Goal: Obtain resource: Download file/media

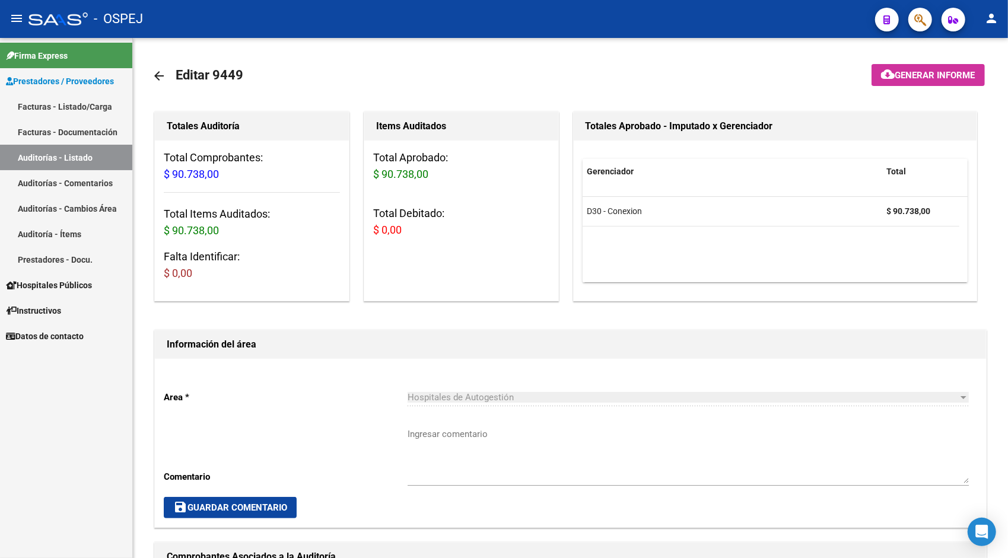
scroll to position [237, 0]
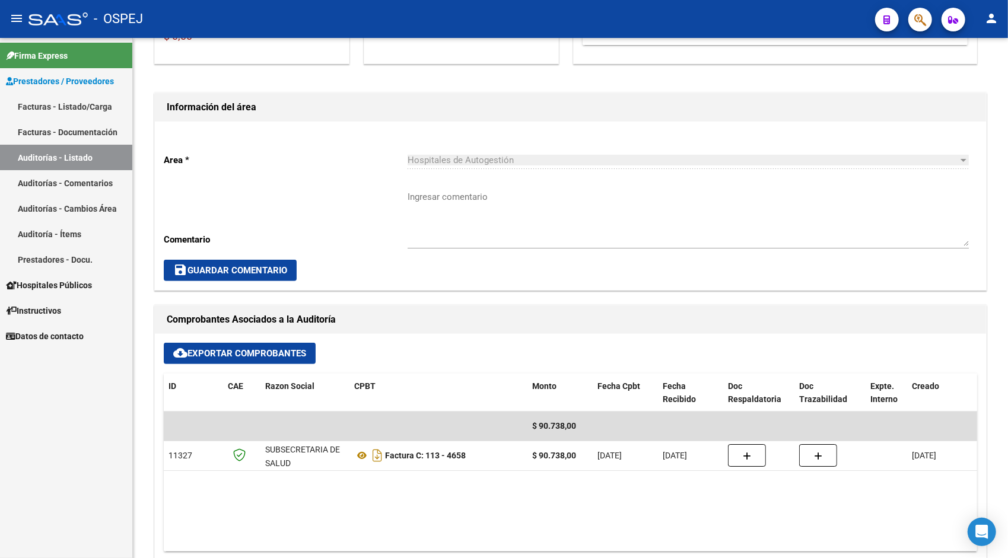
click at [88, 159] on link "Auditorías - Listado" at bounding box center [66, 158] width 132 height 26
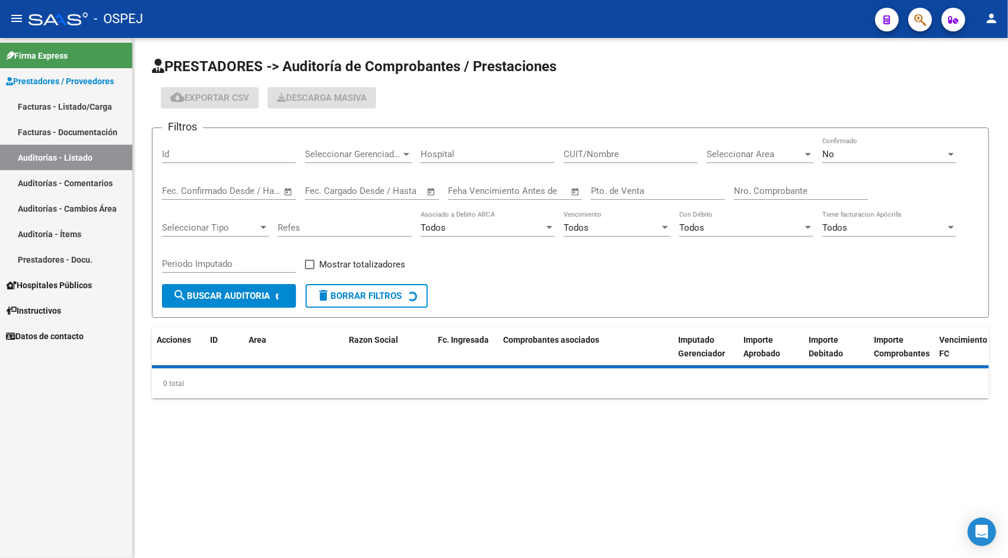
click at [231, 150] on input "Id" at bounding box center [229, 154] width 134 height 11
paste input "9450"
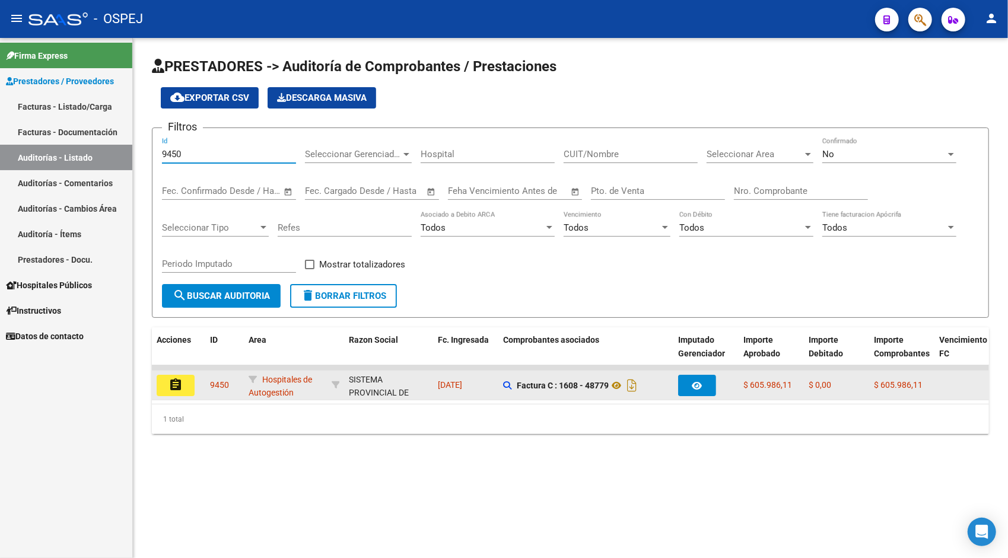
type input "9450"
click at [179, 392] on mat-icon "assignment" at bounding box center [176, 385] width 14 height 14
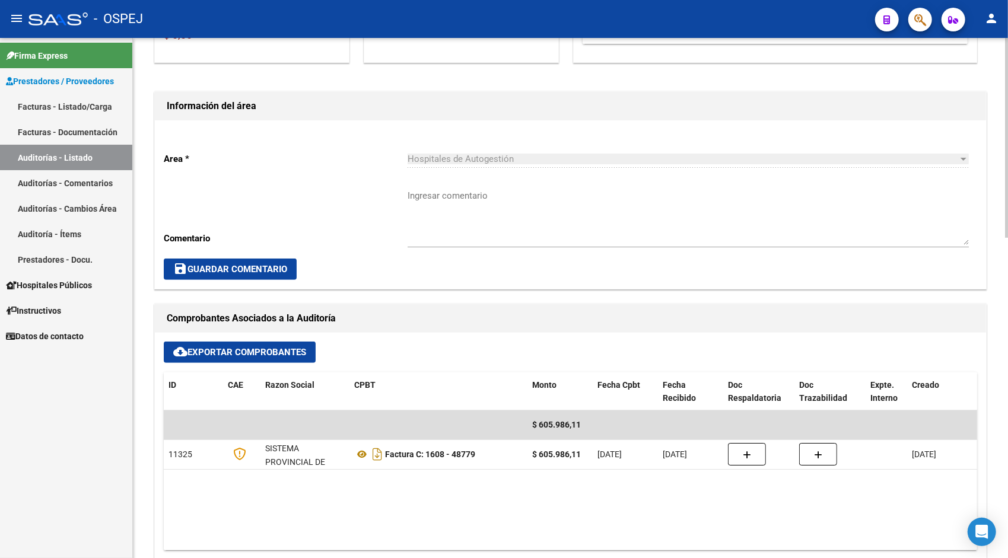
scroll to position [261, 0]
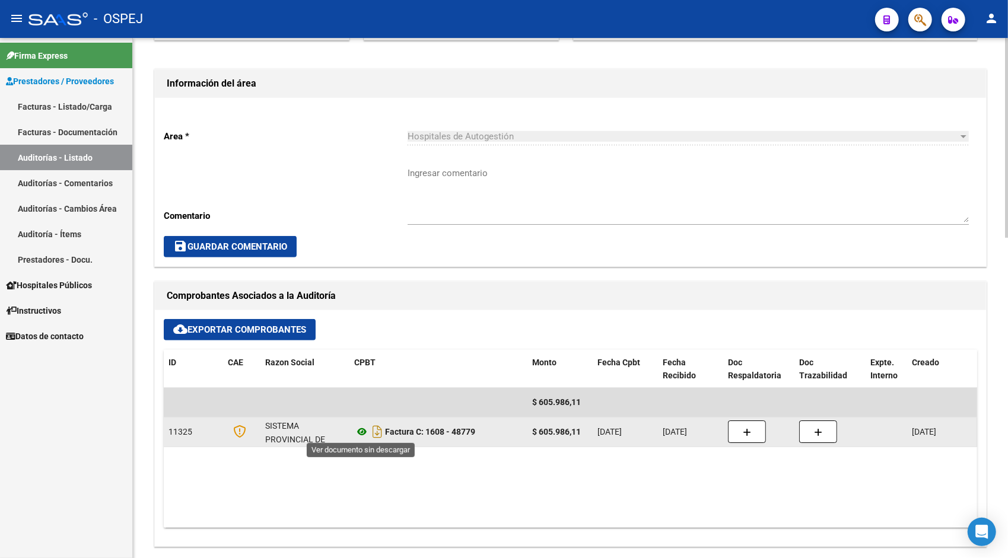
click at [364, 434] on icon at bounding box center [361, 432] width 15 height 14
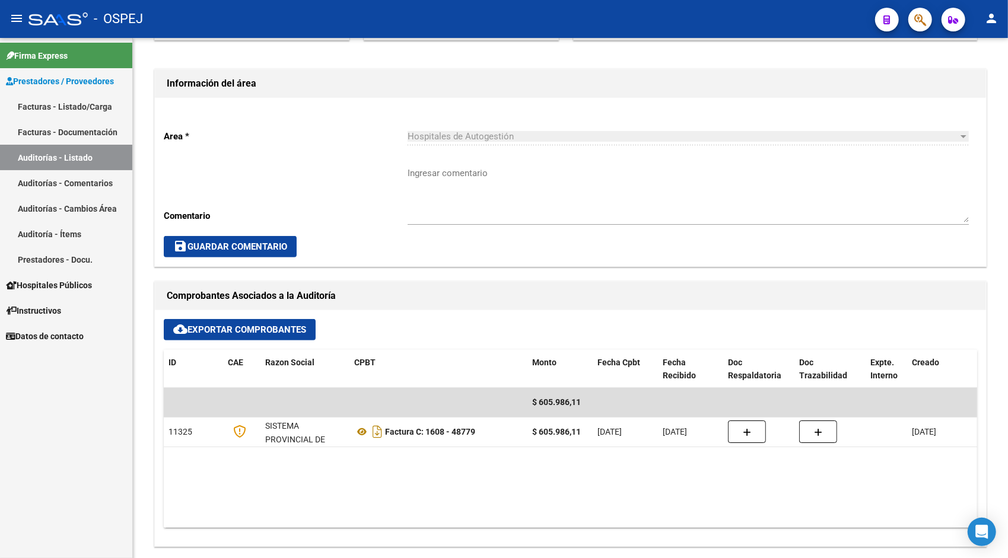
click at [69, 157] on link "Auditorías - Listado" at bounding box center [66, 158] width 132 height 26
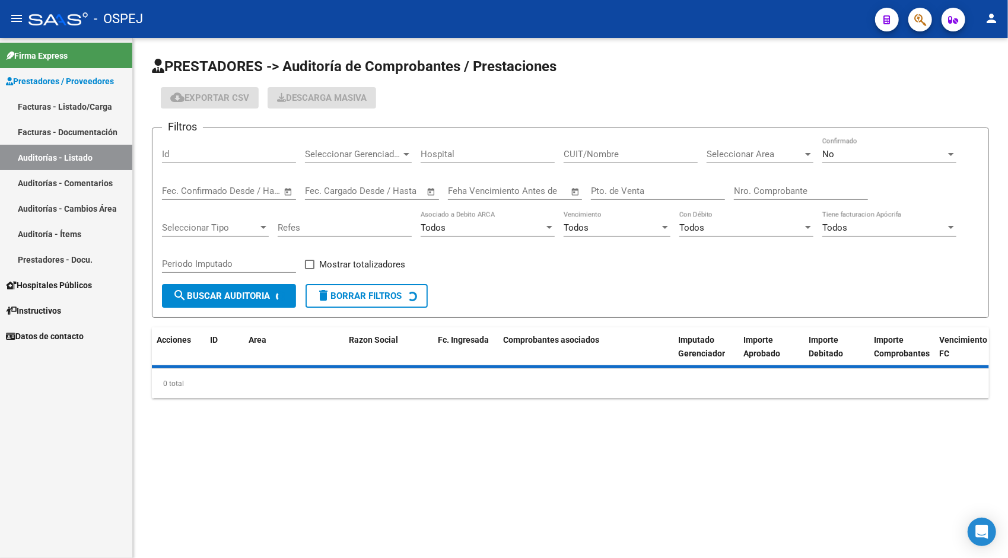
click at [207, 154] on input "Id" at bounding box center [229, 154] width 134 height 11
paste input "9452"
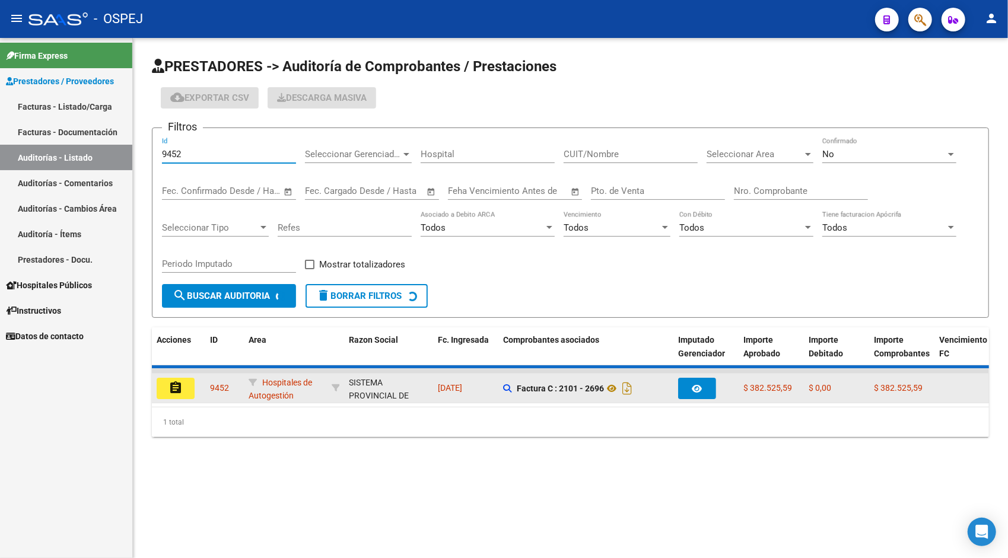
type input "9452"
click at [178, 391] on mat-icon "assignment" at bounding box center [176, 388] width 14 height 14
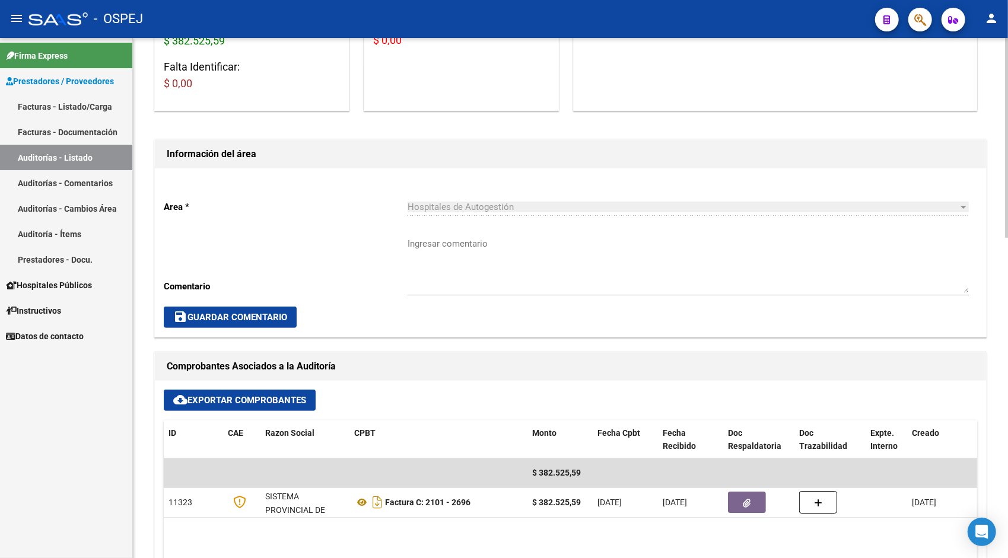
scroll to position [214, 0]
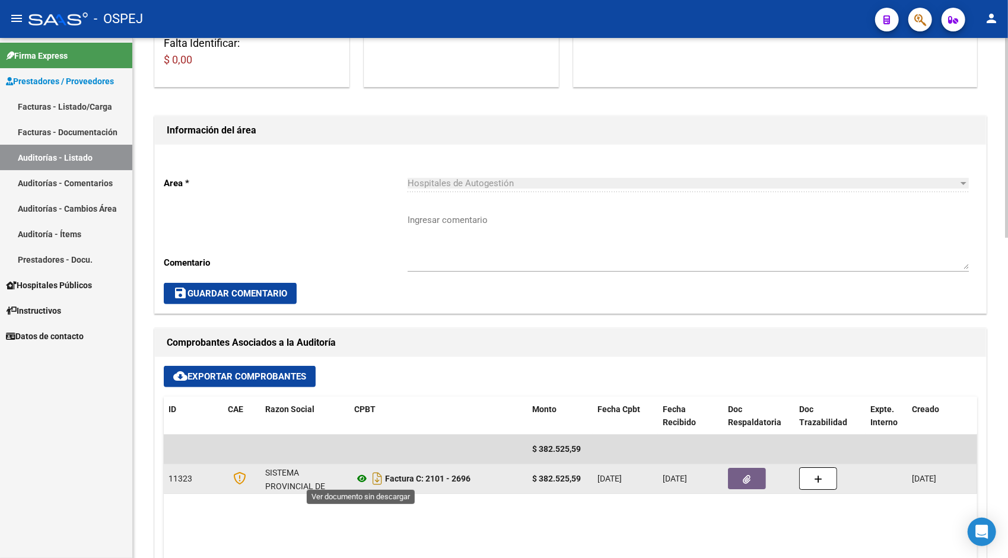
click at [363, 477] on icon at bounding box center [361, 479] width 15 height 14
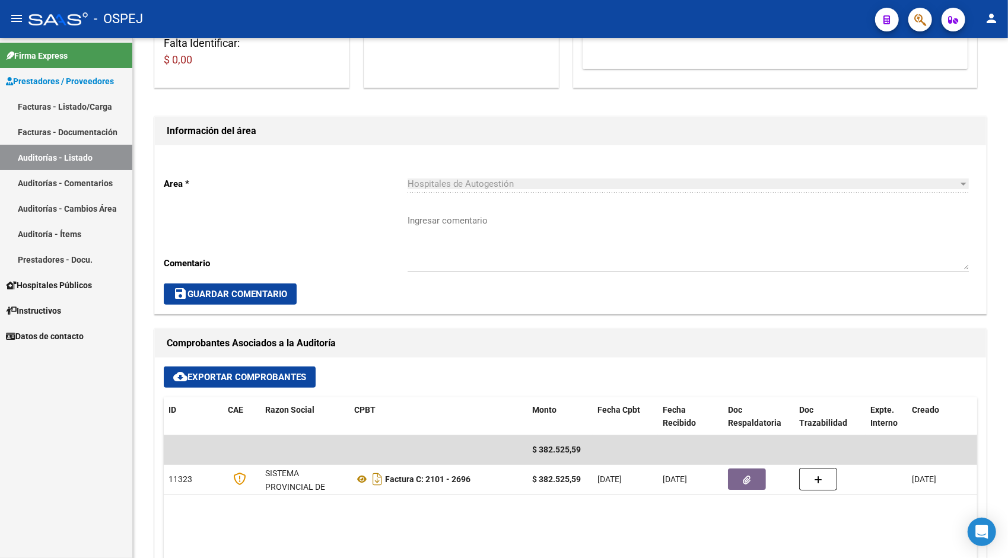
click at [78, 167] on link "Auditorías - Listado" at bounding box center [66, 158] width 132 height 26
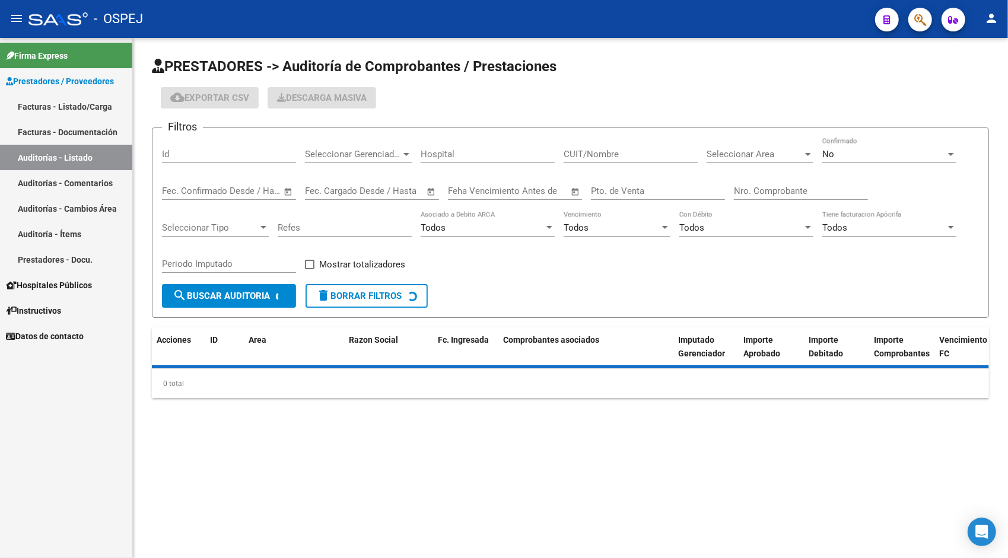
click at [186, 155] on input "Id" at bounding box center [229, 154] width 134 height 11
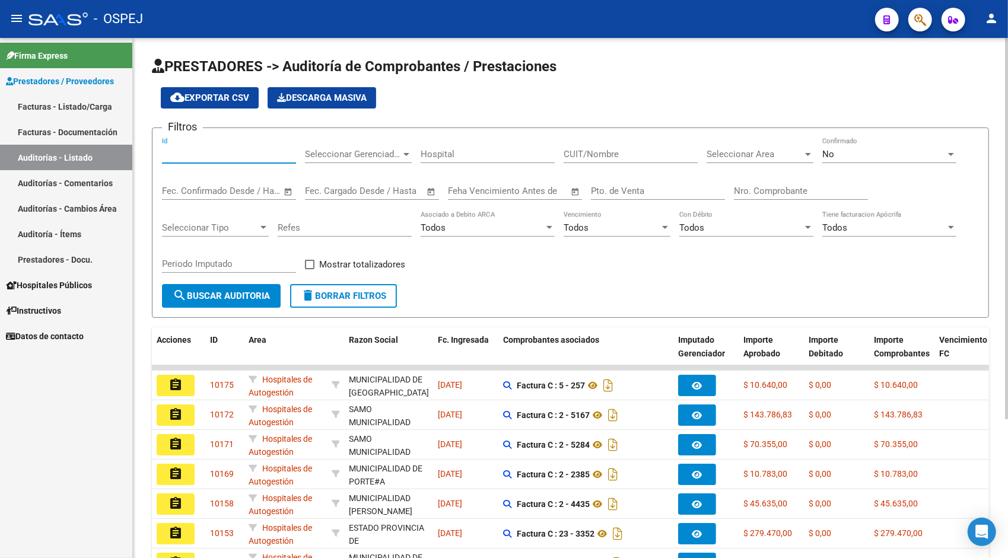
paste input "9453"
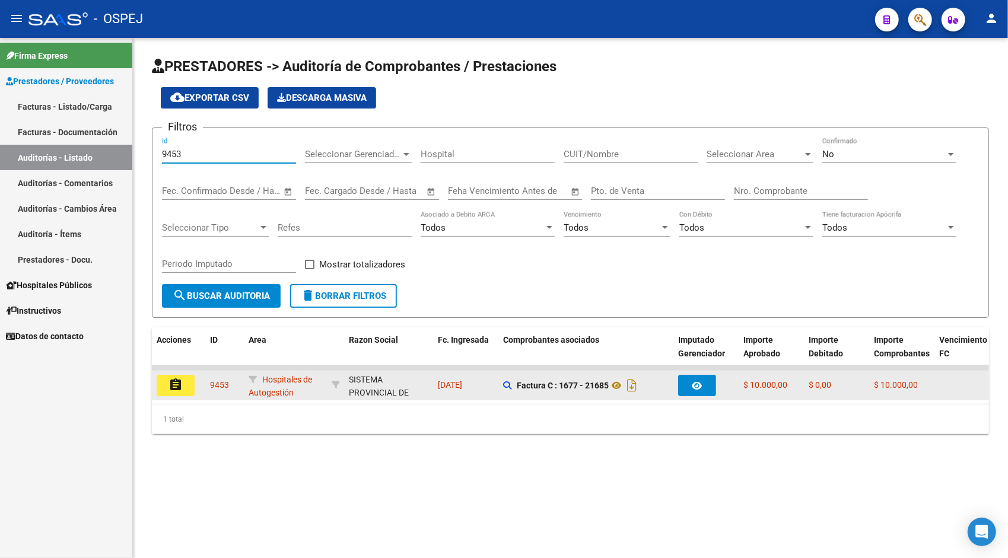
type input "9453"
click at [179, 385] on mat-icon "assignment" at bounding box center [176, 385] width 14 height 14
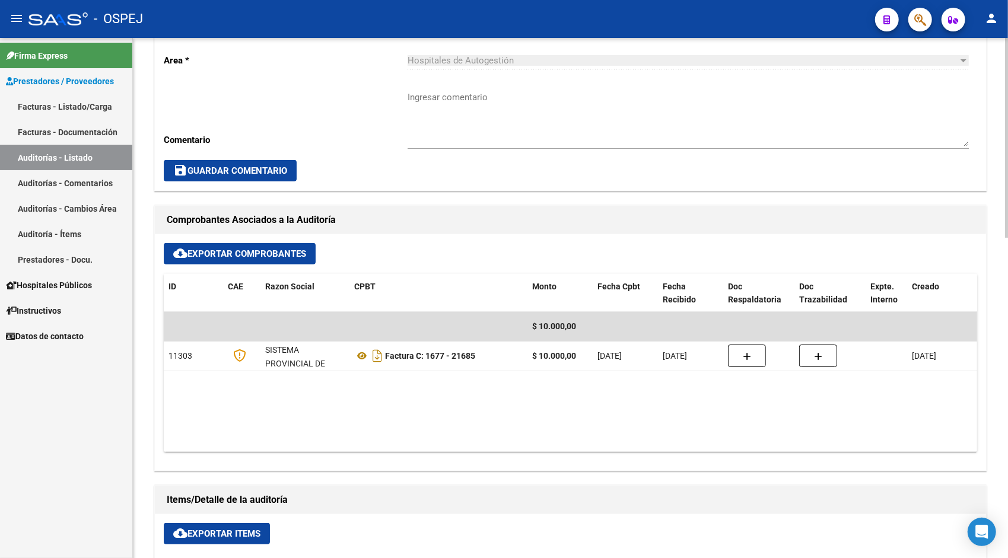
scroll to position [380, 0]
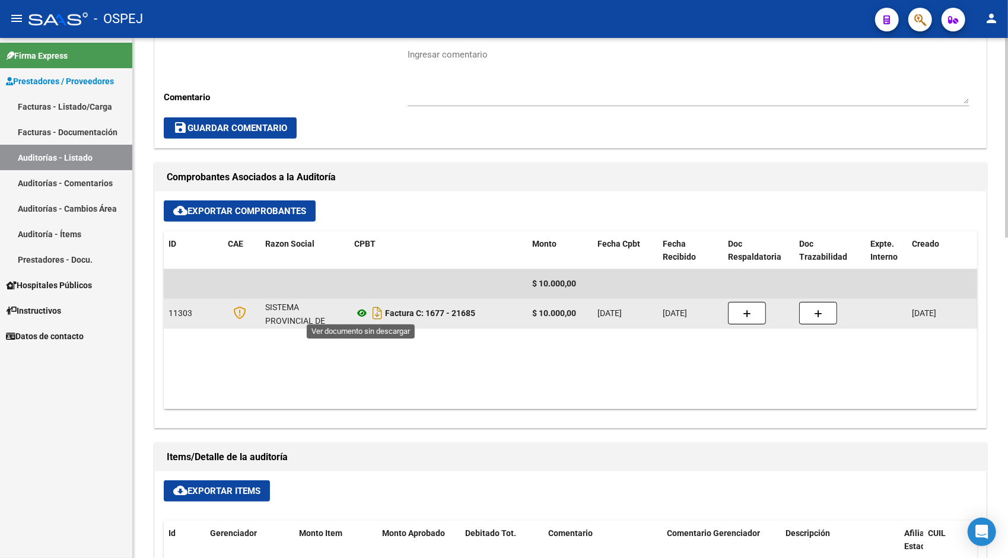
click at [362, 311] on icon at bounding box center [361, 313] width 15 height 14
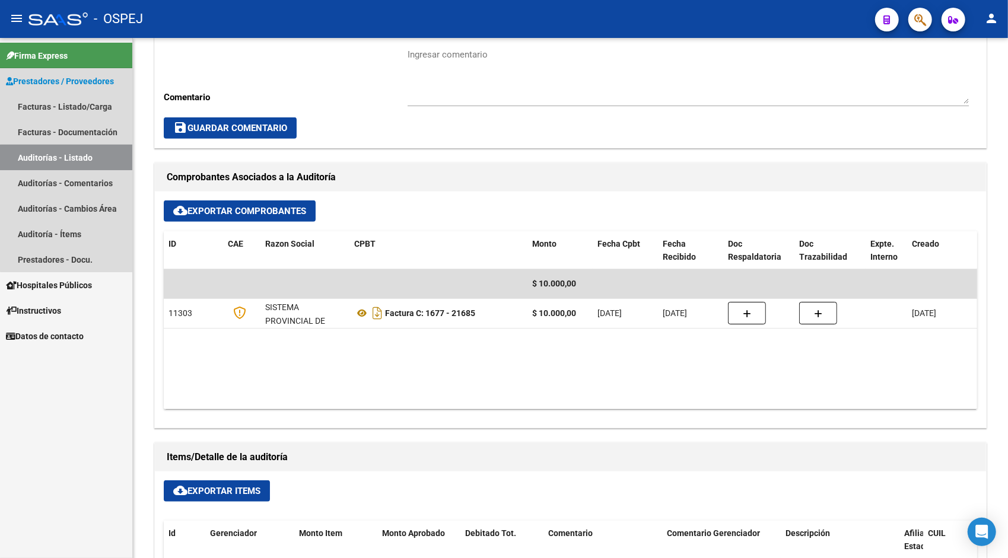
click at [91, 159] on link "Auditorías - Listado" at bounding box center [66, 158] width 132 height 26
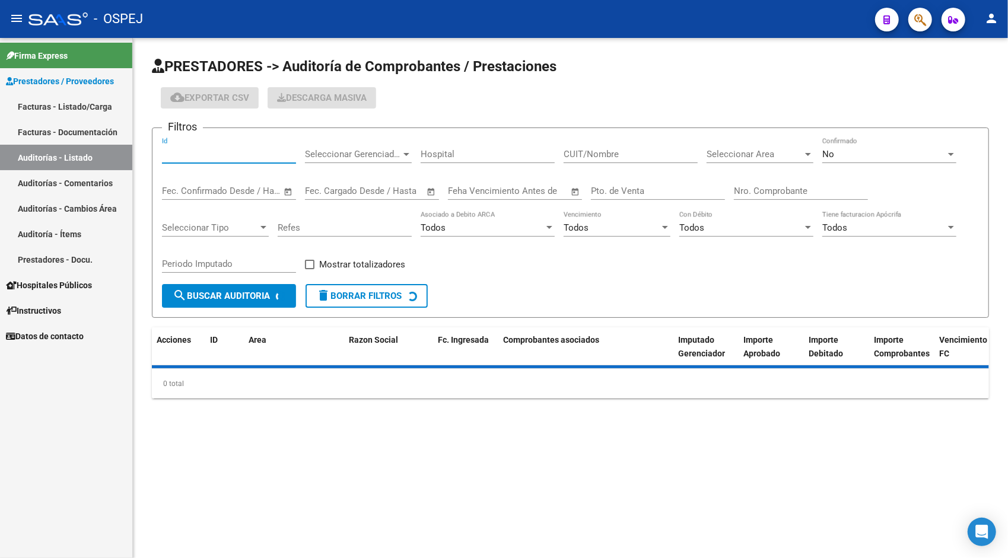
click at [216, 153] on input "Id" at bounding box center [229, 154] width 134 height 11
paste input "9454"
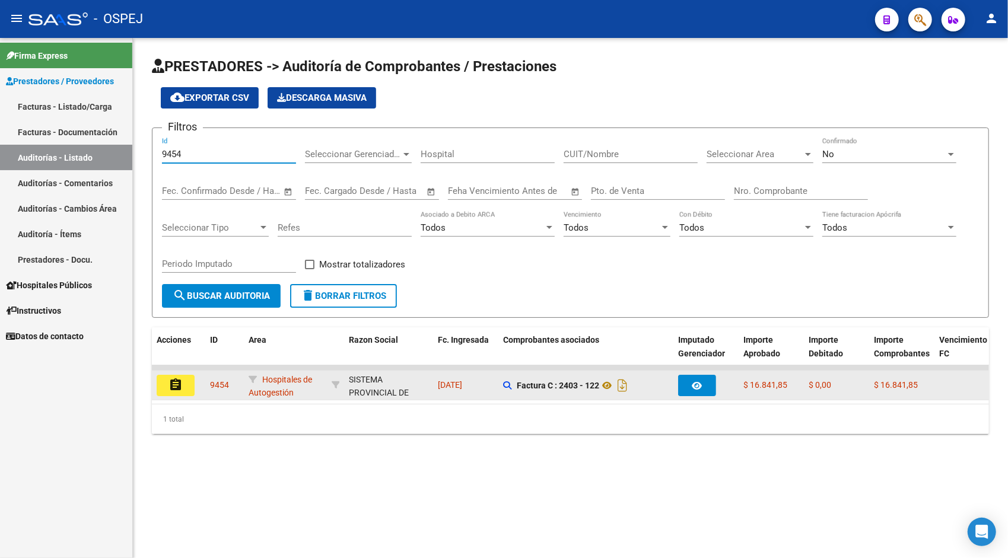
type input "9454"
click at [182, 382] on mat-icon "assignment" at bounding box center [176, 385] width 14 height 14
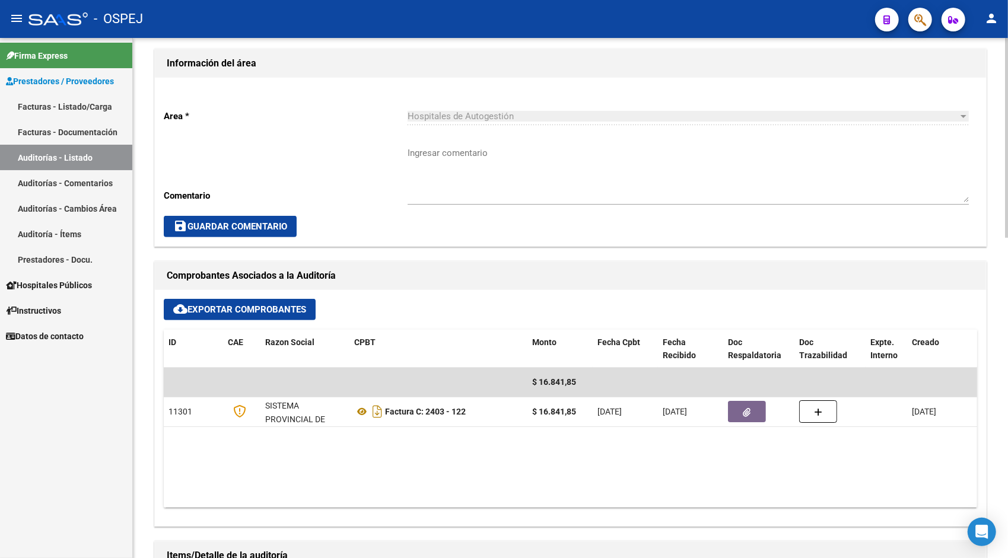
scroll to position [285, 0]
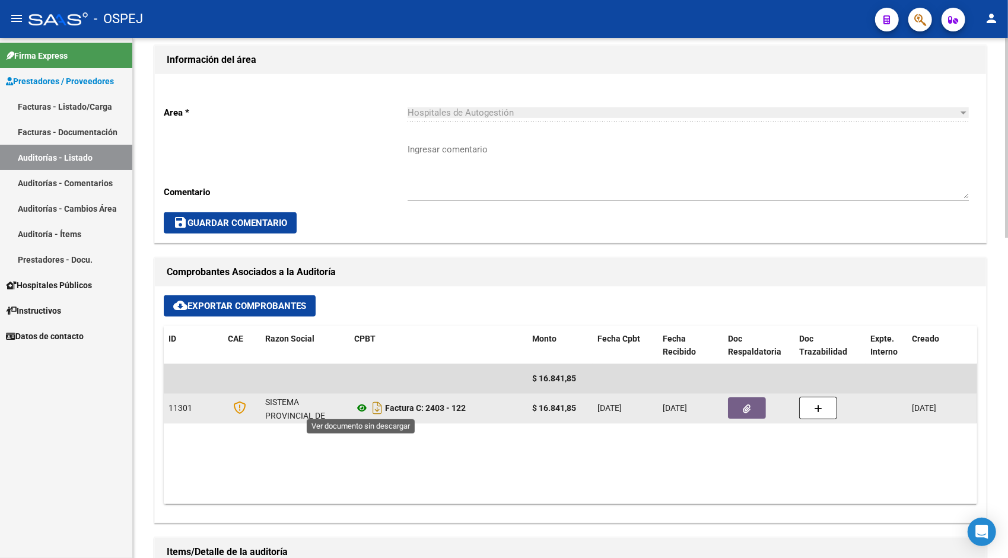
click at [361, 412] on icon at bounding box center [361, 408] width 15 height 14
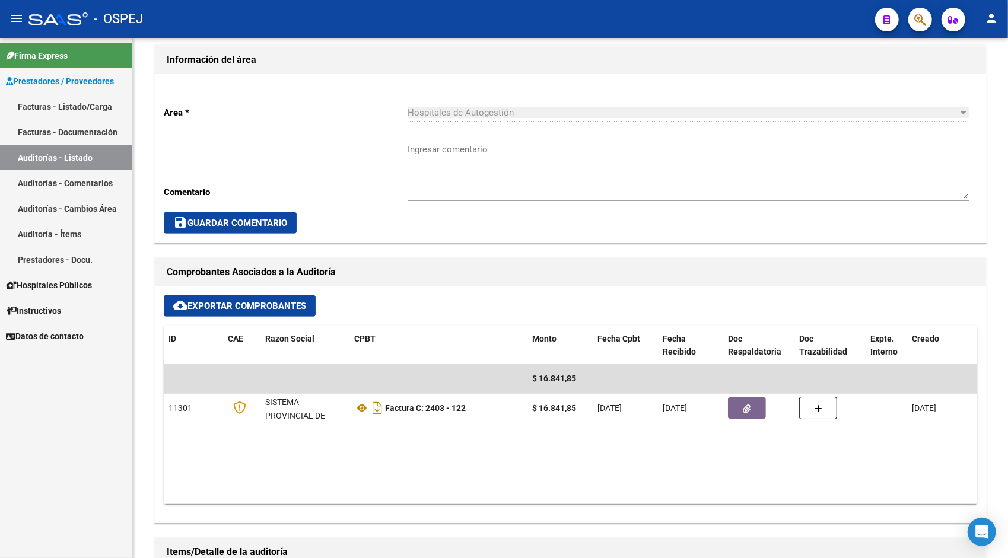
click at [61, 165] on link "Auditorías - Listado" at bounding box center [66, 158] width 132 height 26
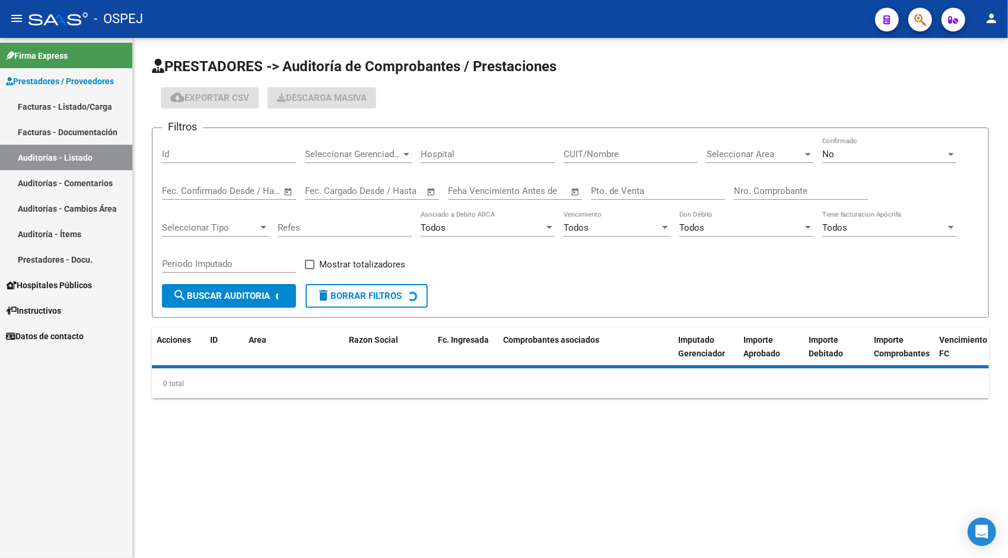
click at [210, 146] on div "Id" at bounding box center [229, 151] width 134 height 26
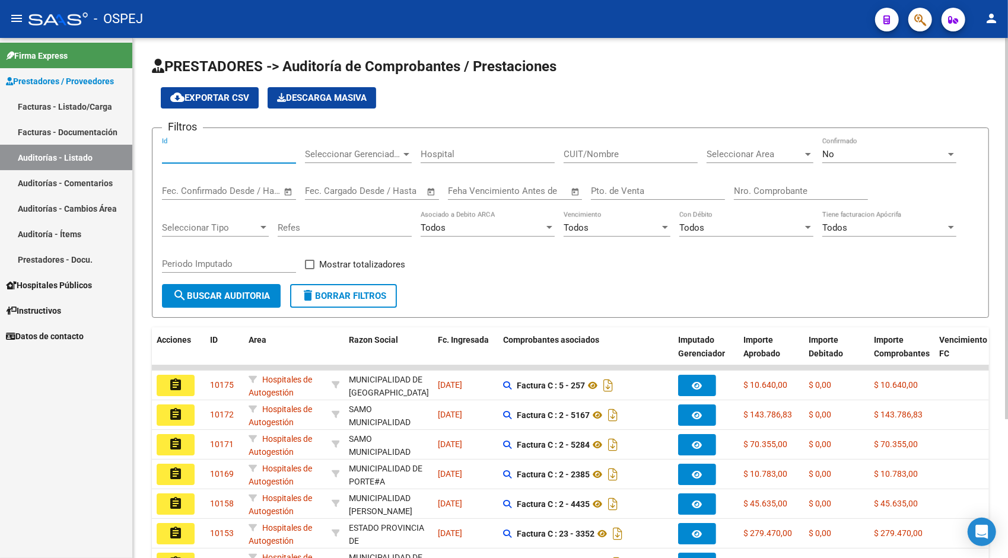
paste input "9455"
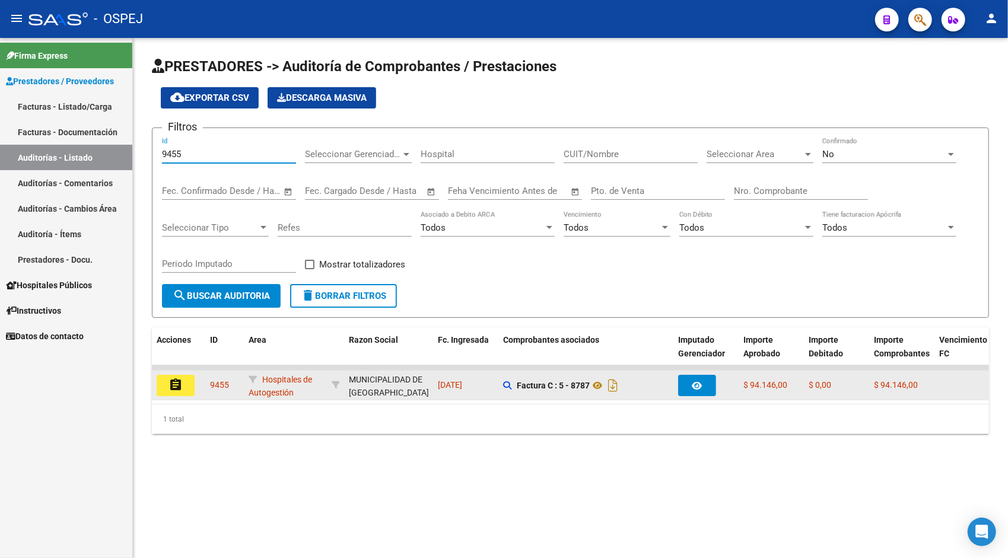
type input "9455"
click at [181, 389] on mat-icon "assignment" at bounding box center [176, 385] width 14 height 14
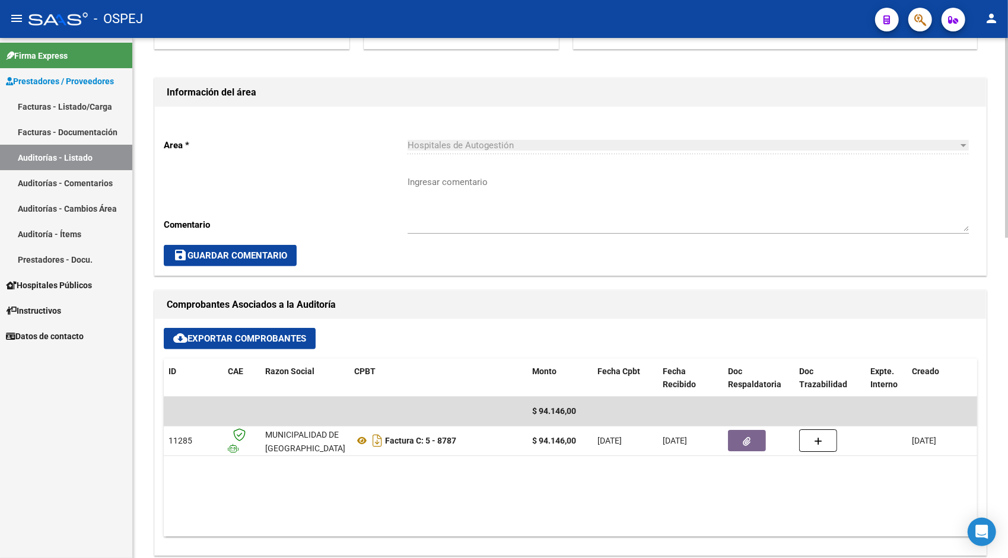
scroll to position [261, 0]
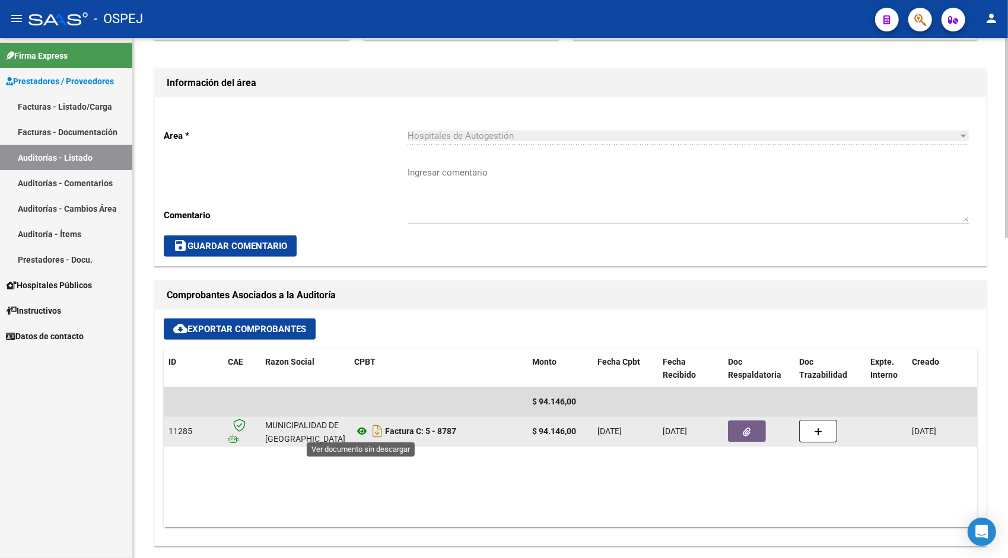
click at [363, 428] on icon at bounding box center [361, 431] width 15 height 14
click at [740, 432] on button "button" at bounding box center [747, 431] width 38 height 21
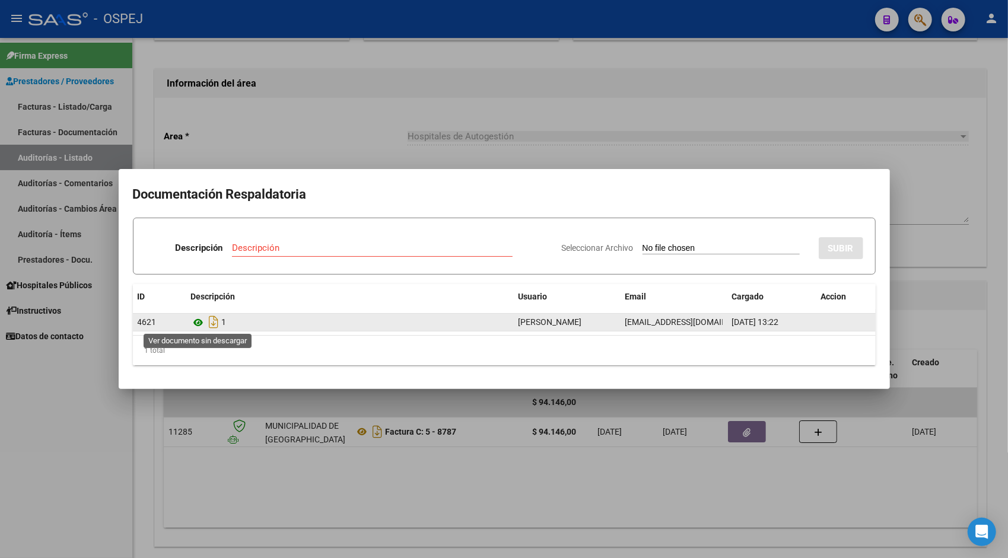
click at [198, 322] on icon at bounding box center [198, 323] width 15 height 14
